Goal: Navigation & Orientation: Find specific page/section

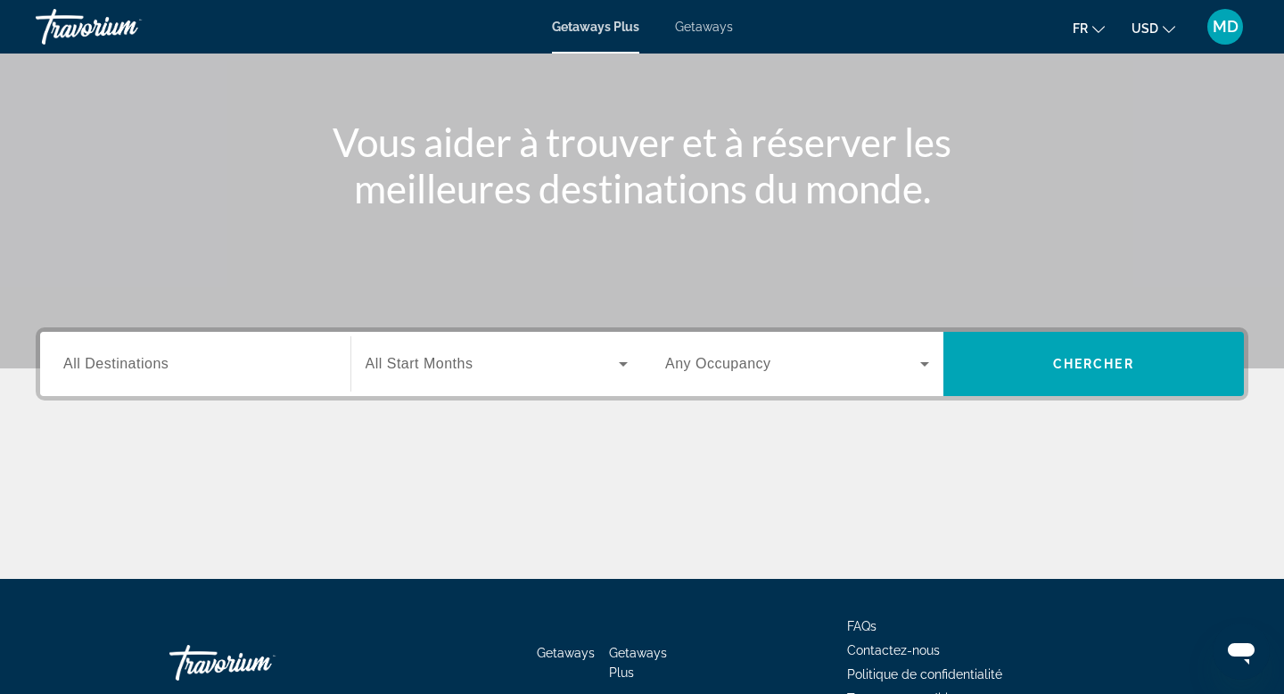
scroll to position [151, 0]
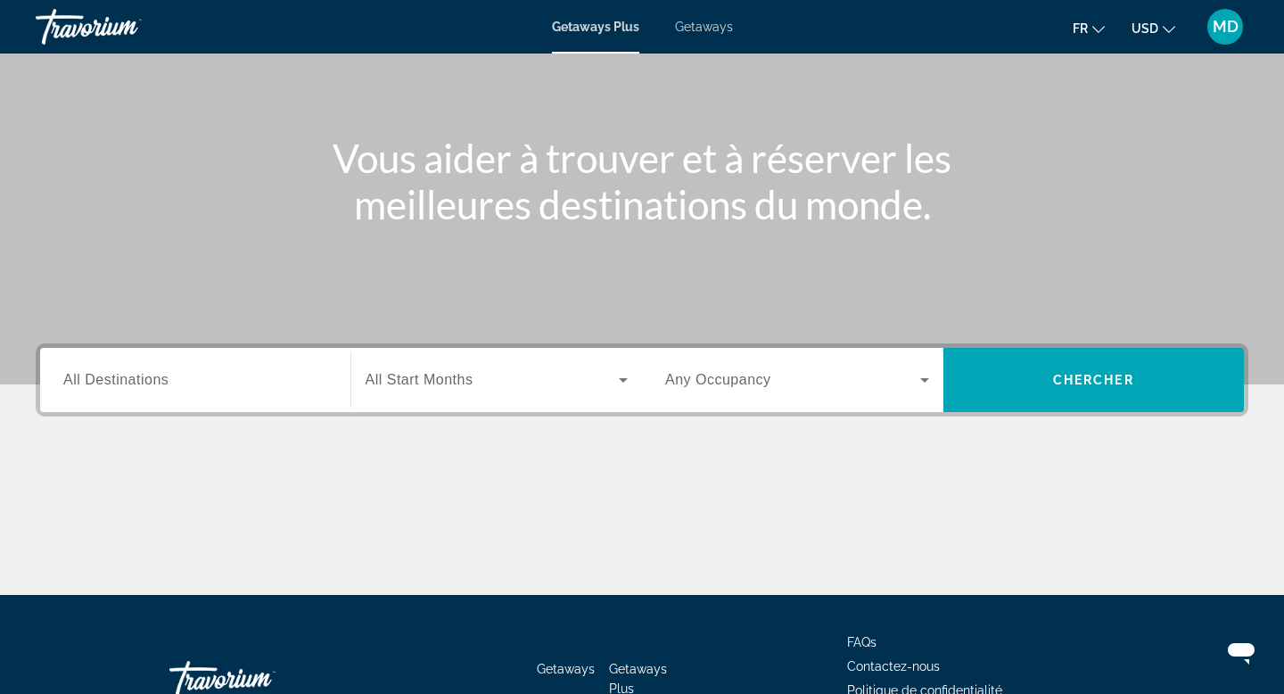
click at [624, 381] on icon "Search widget" at bounding box center [623, 380] width 9 height 4
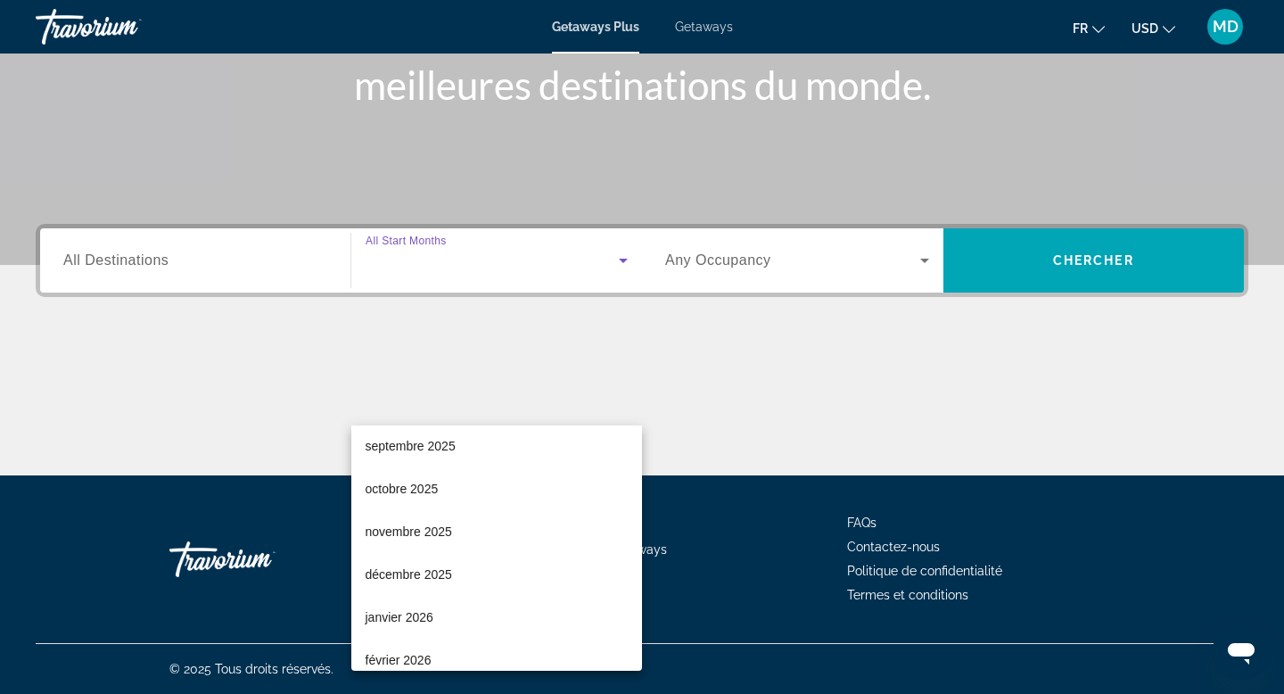
scroll to position [109, 0]
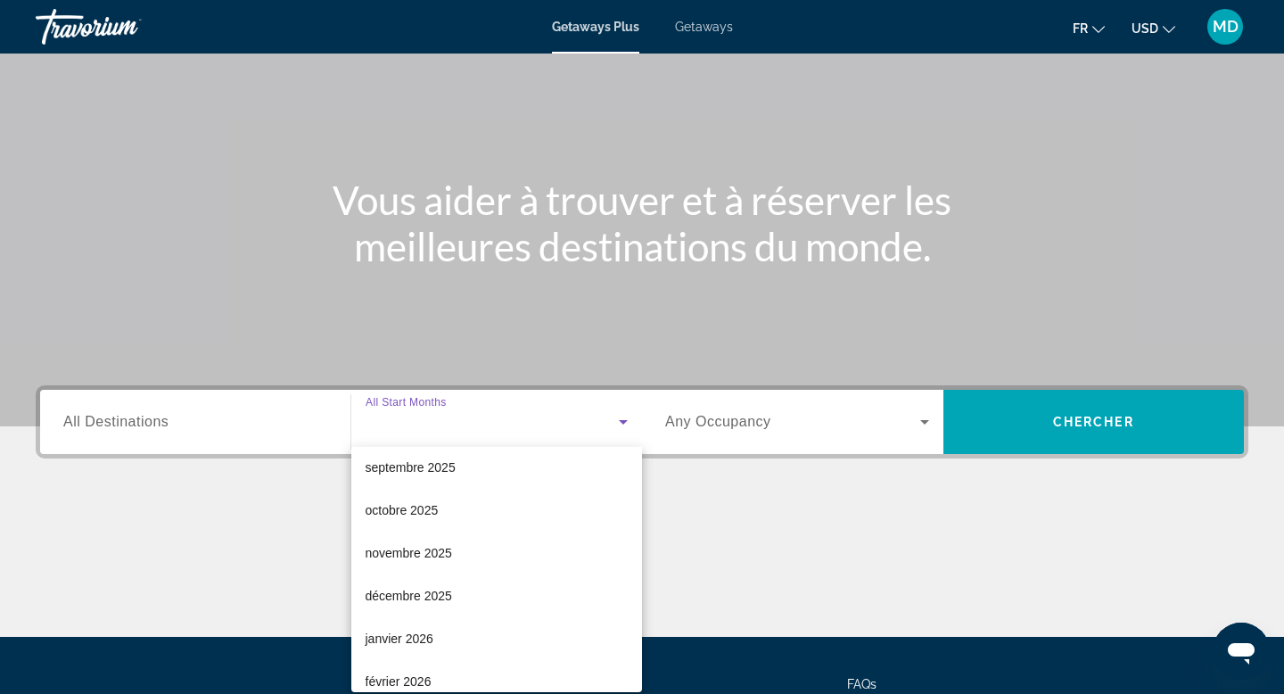
click at [885, 439] on div at bounding box center [642, 347] width 1284 height 694
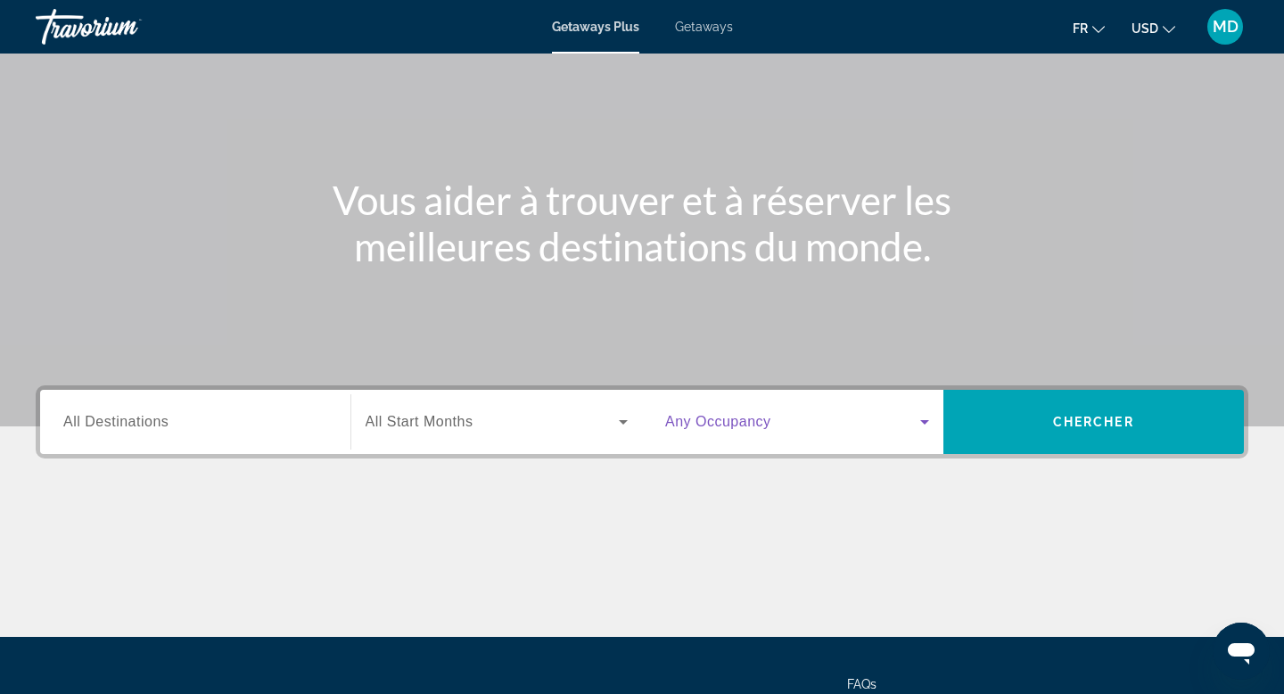
click at [893, 414] on span "Search widget" at bounding box center [792, 421] width 255 height 21
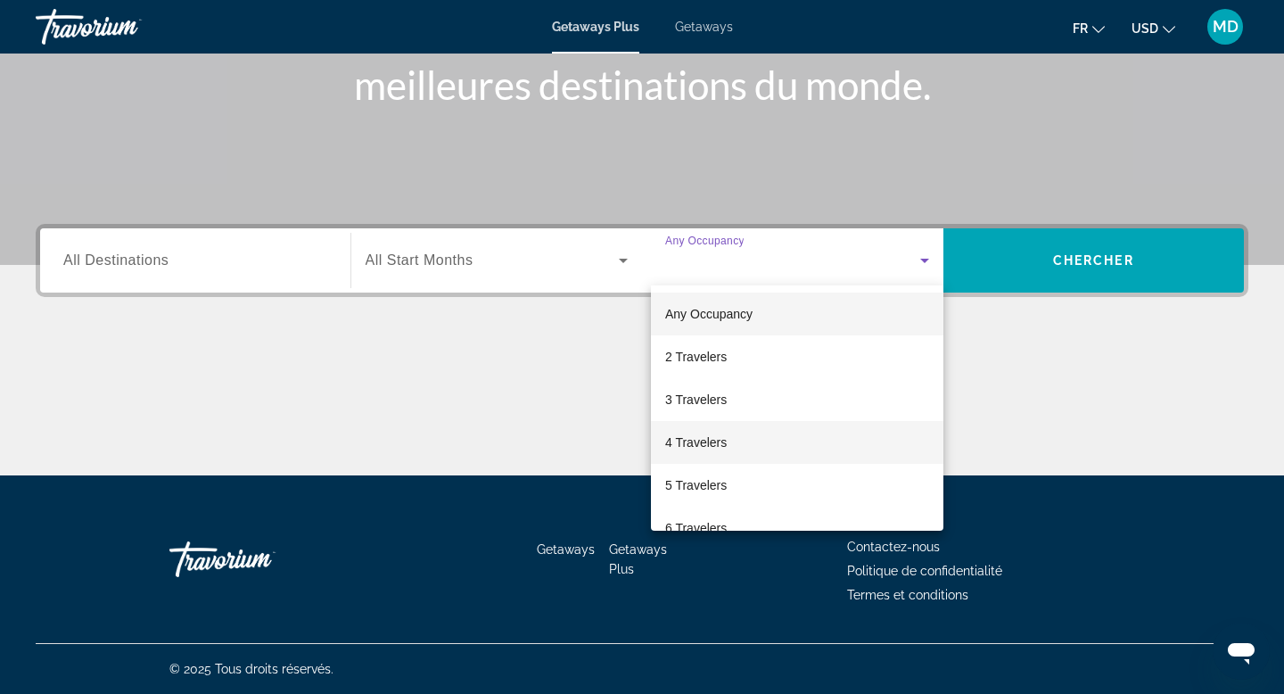
scroll to position [197, 0]
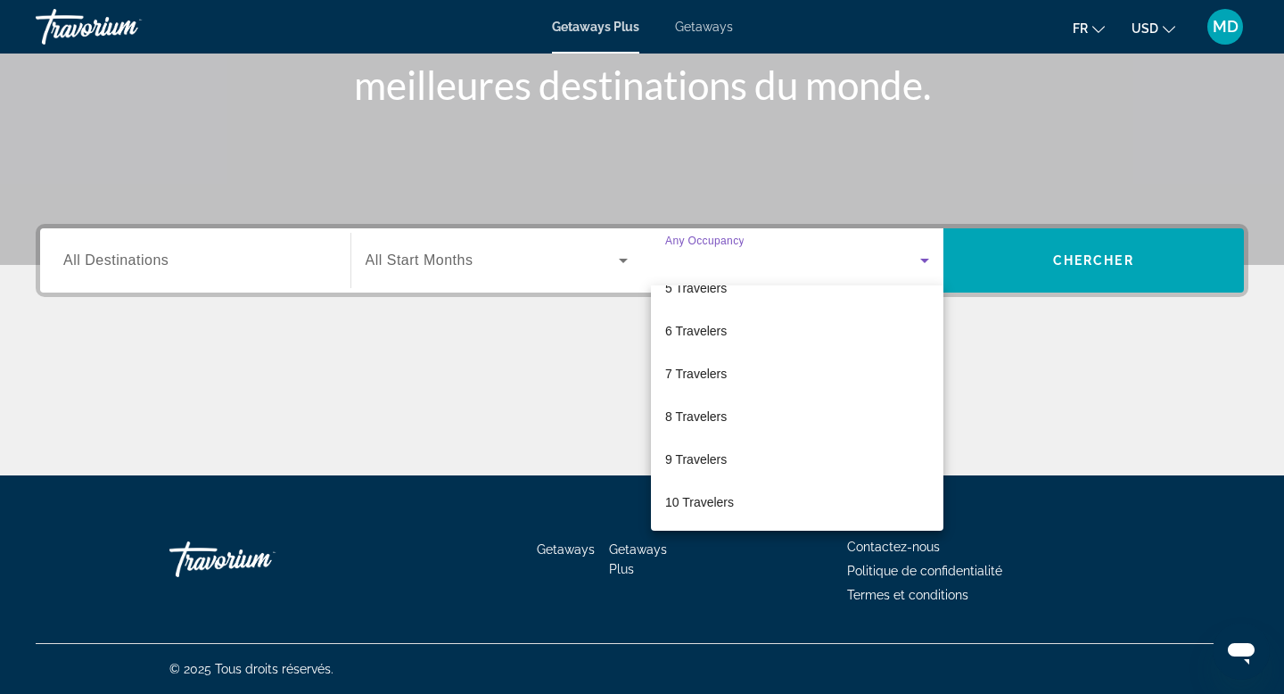
click at [324, 366] on div at bounding box center [642, 347] width 1284 height 694
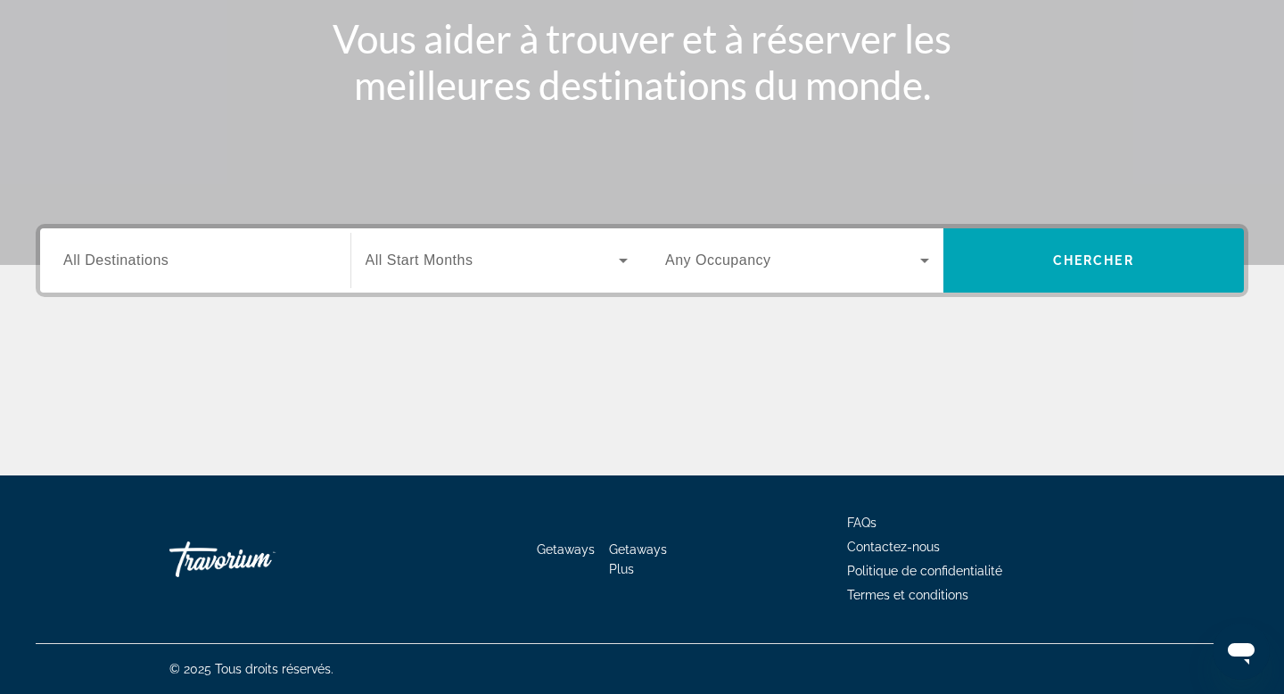
scroll to position [0, 0]
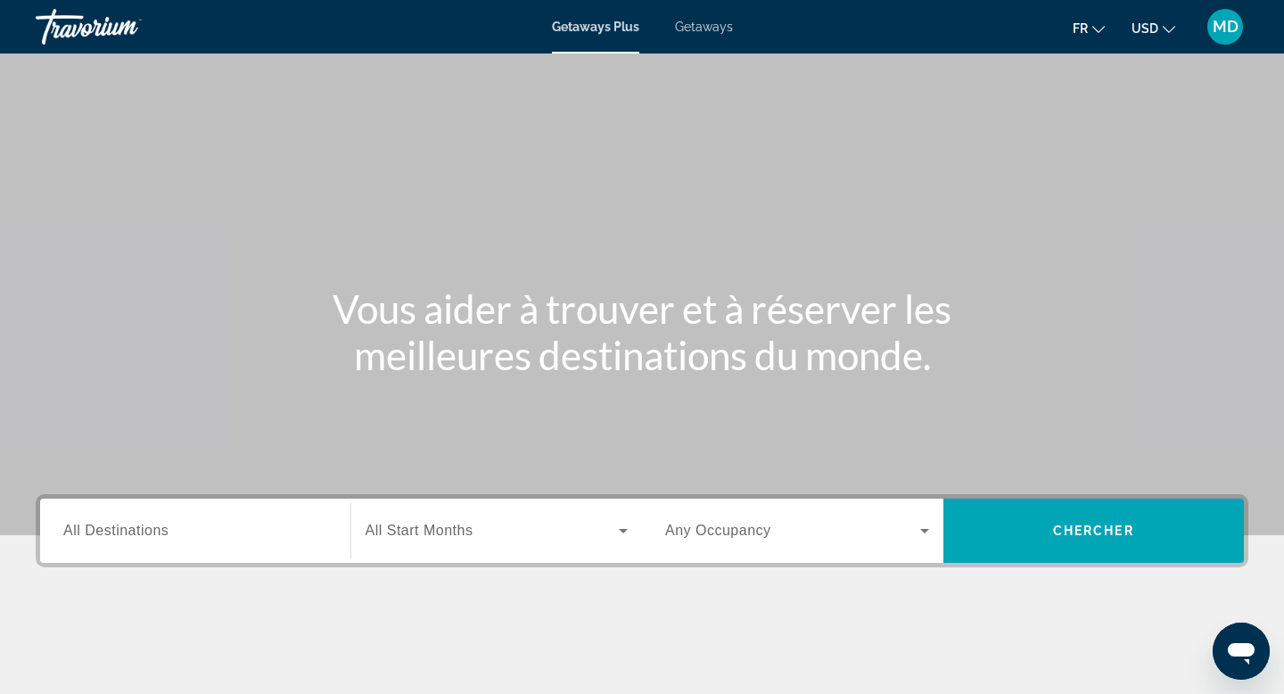
click at [716, 32] on span "Getaways" at bounding box center [704, 27] width 58 height 14
